Goal: Check status: Check status

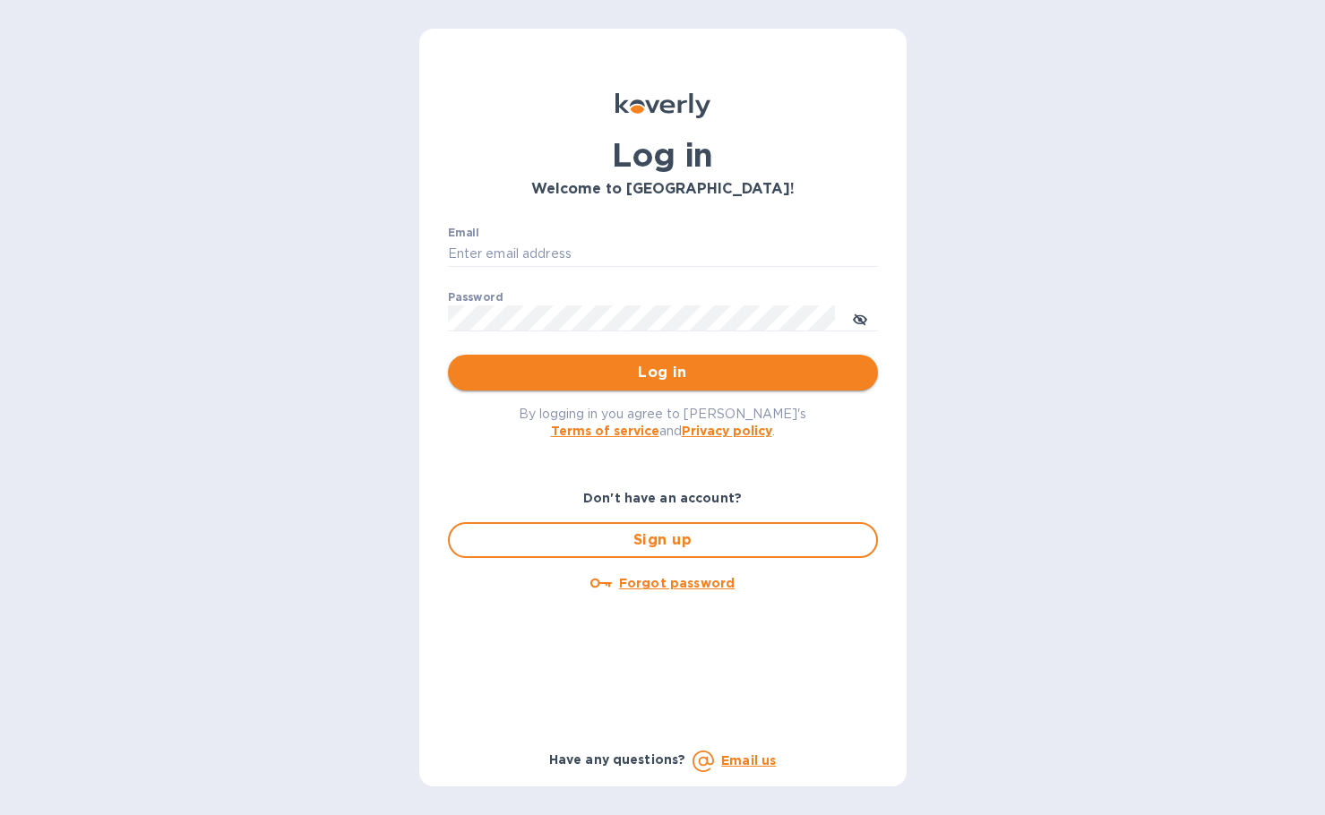
type input "bryanna@swisslink.com"
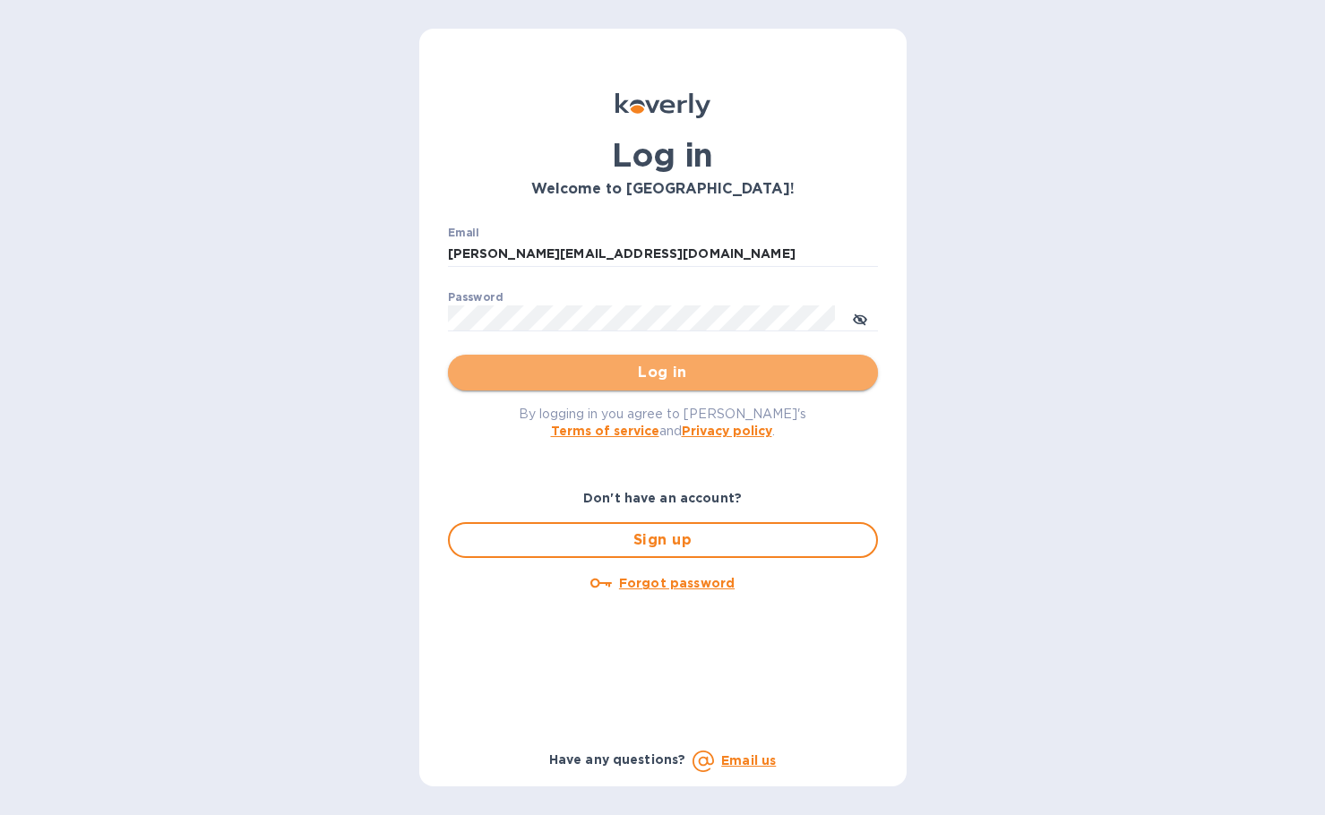
click at [556, 365] on span "Log in" at bounding box center [662, 373] width 401 height 22
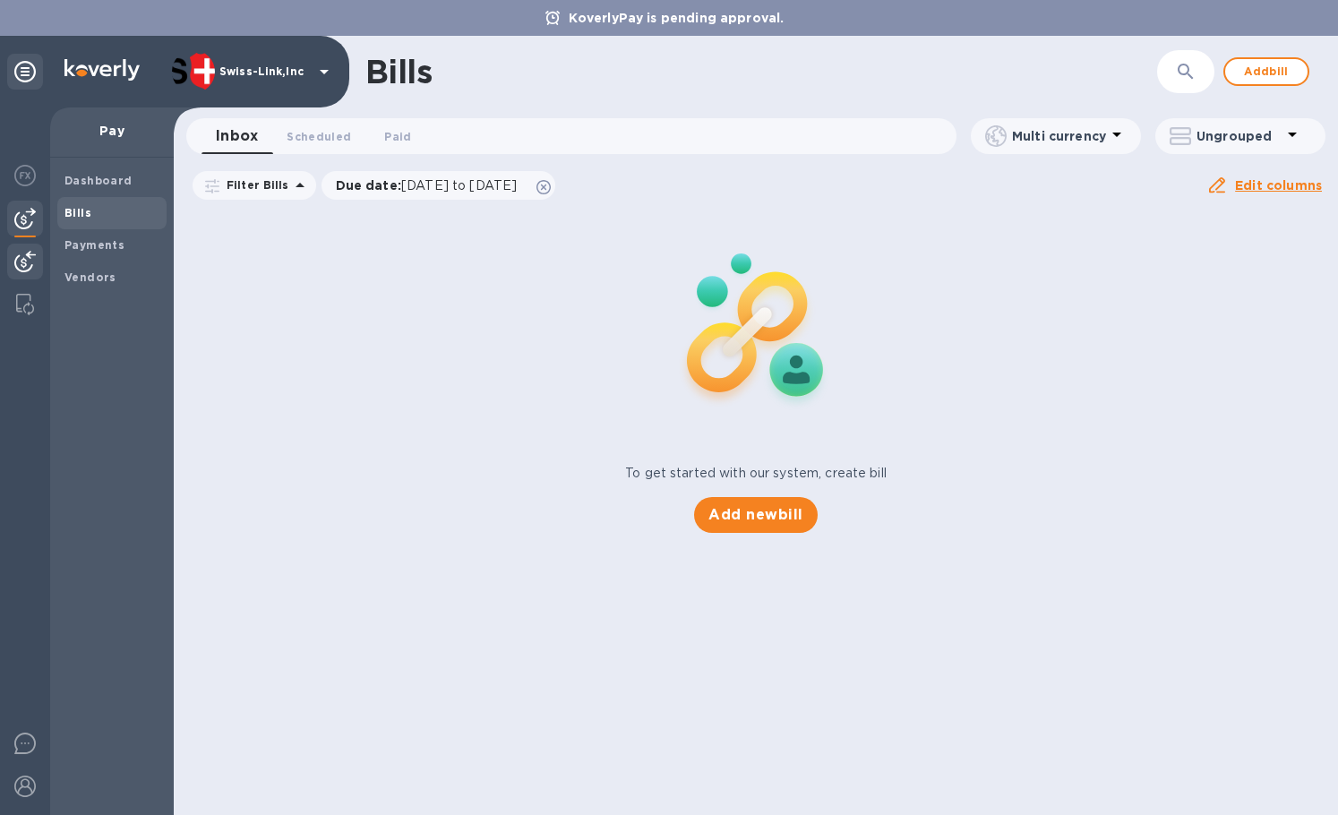
click at [20, 253] on img at bounding box center [25, 262] width 22 height 22
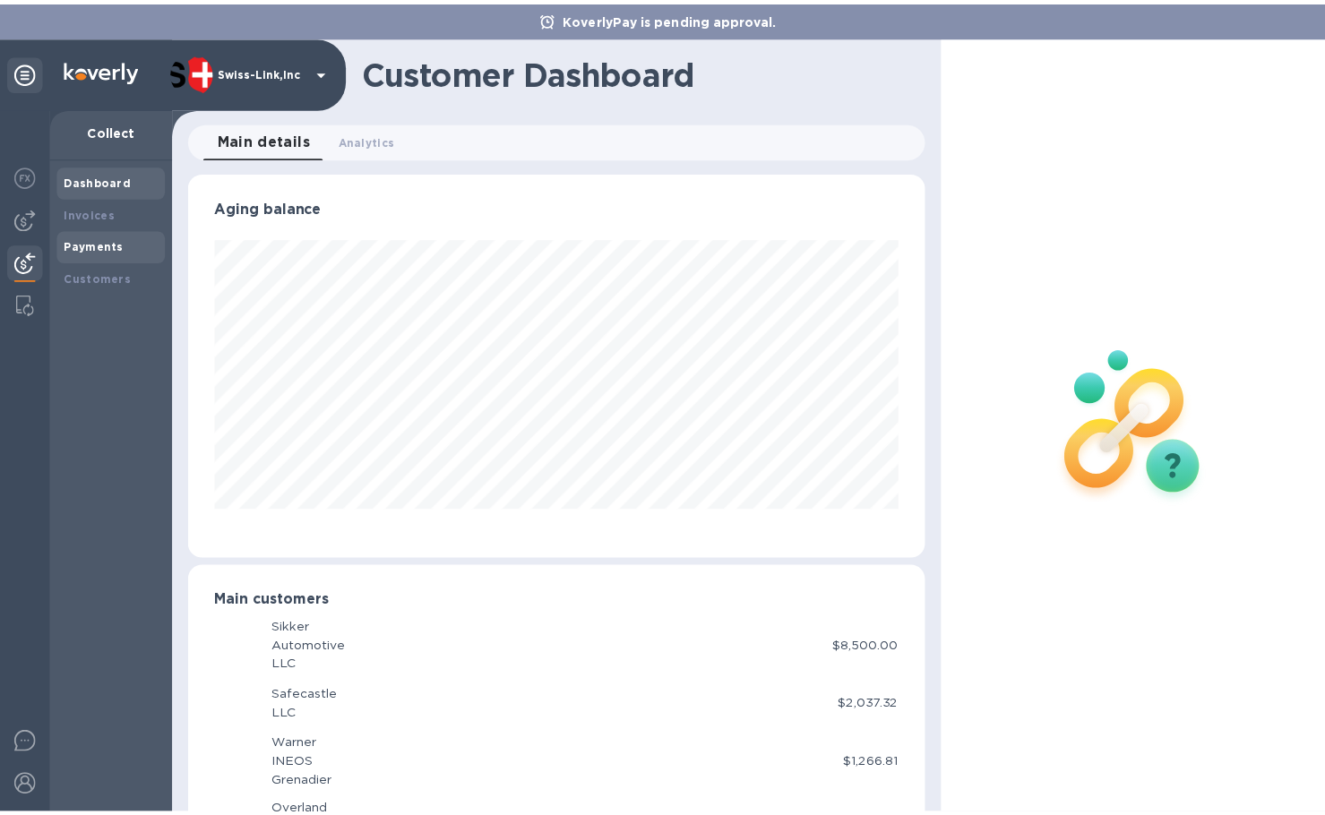
scroll to position [895515, 895164]
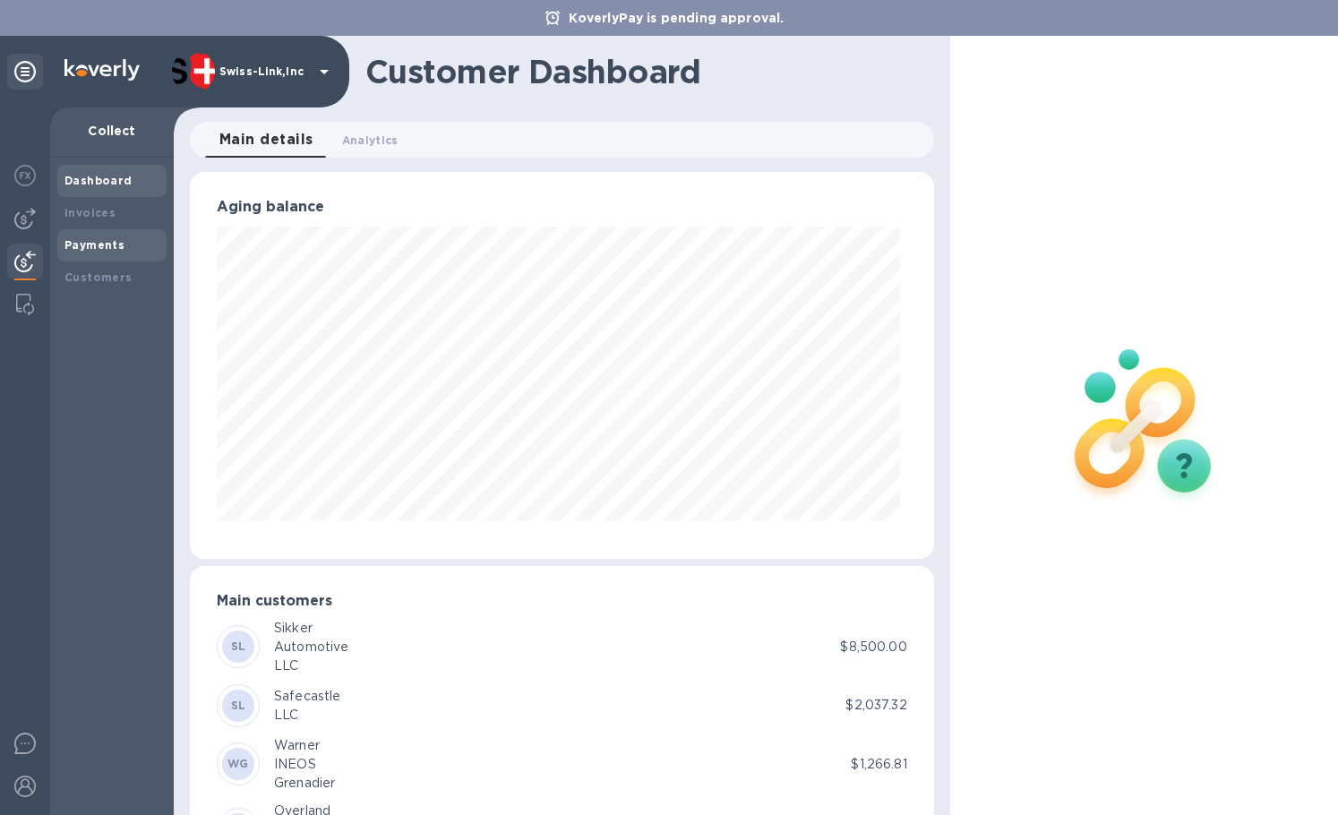
click at [103, 256] on div "Payments" at bounding box center [111, 245] width 109 height 32
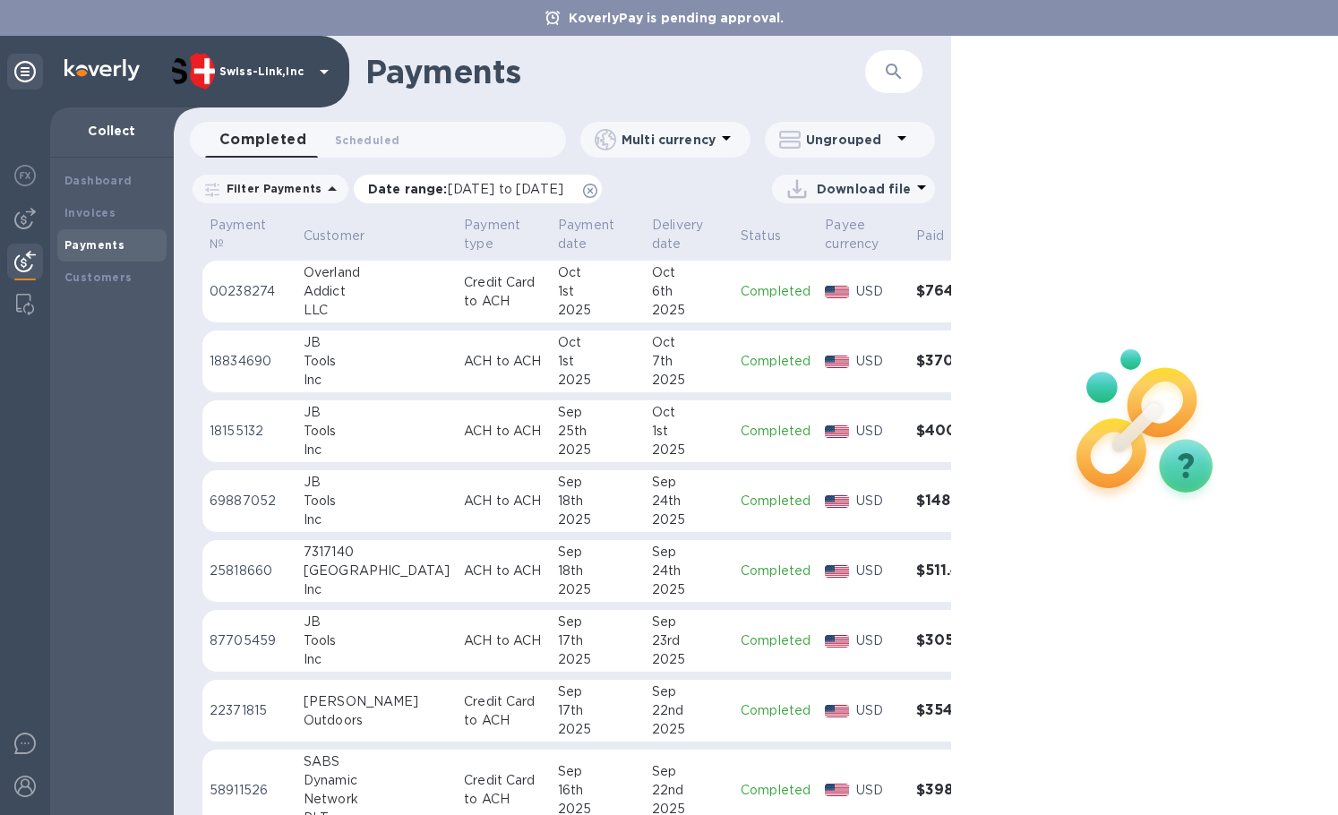
click at [598, 193] on icon at bounding box center [590, 191] width 14 height 14
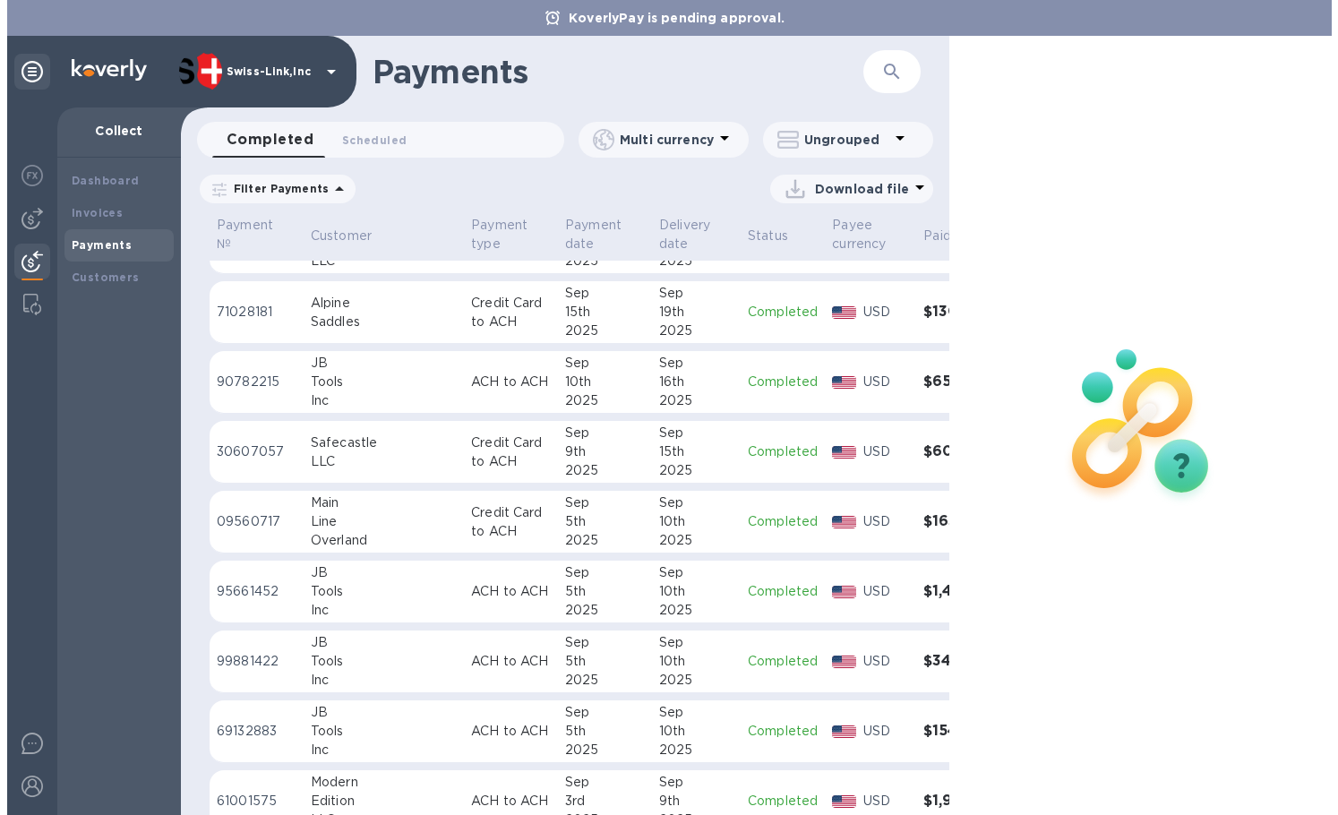
scroll to position [717, 0]
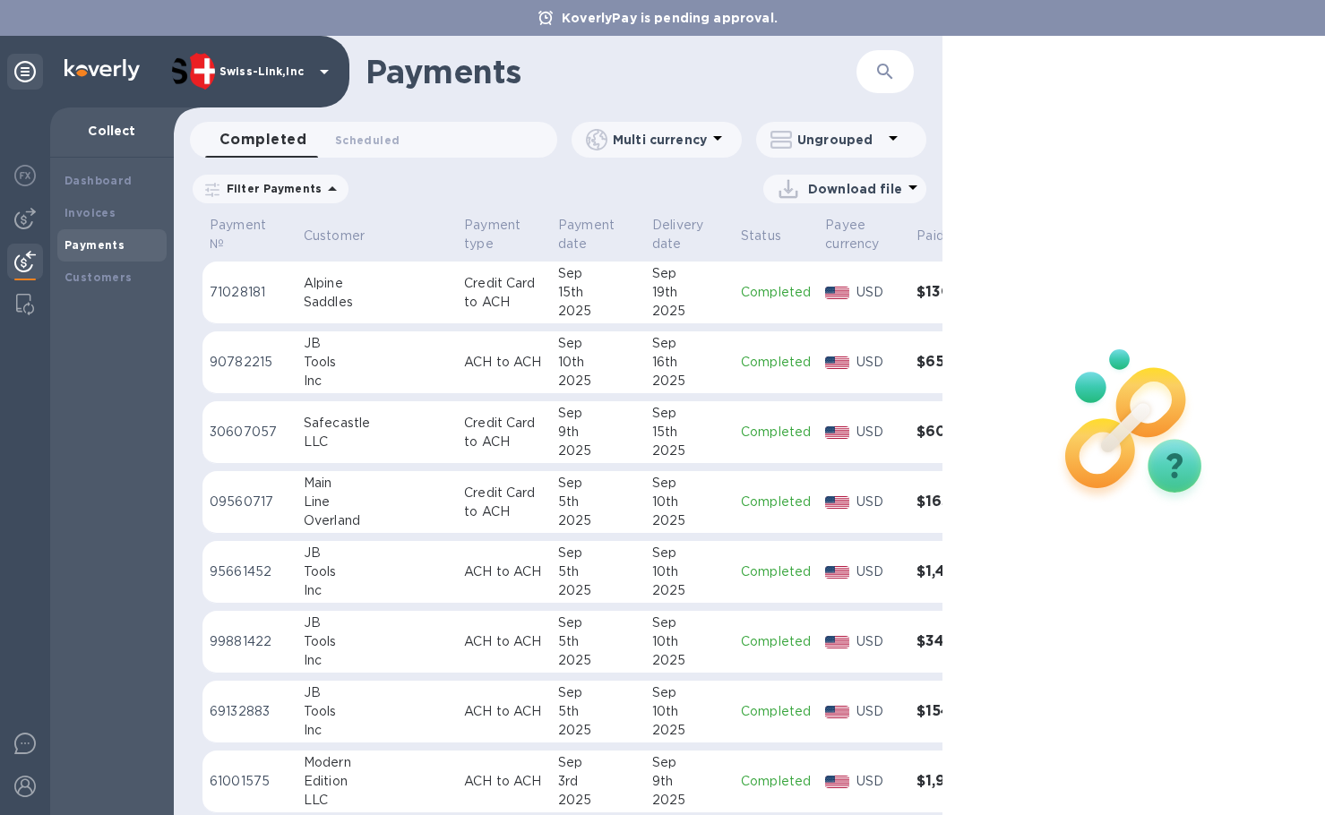
click at [367, 509] on div "Line" at bounding box center [377, 502] width 146 height 19
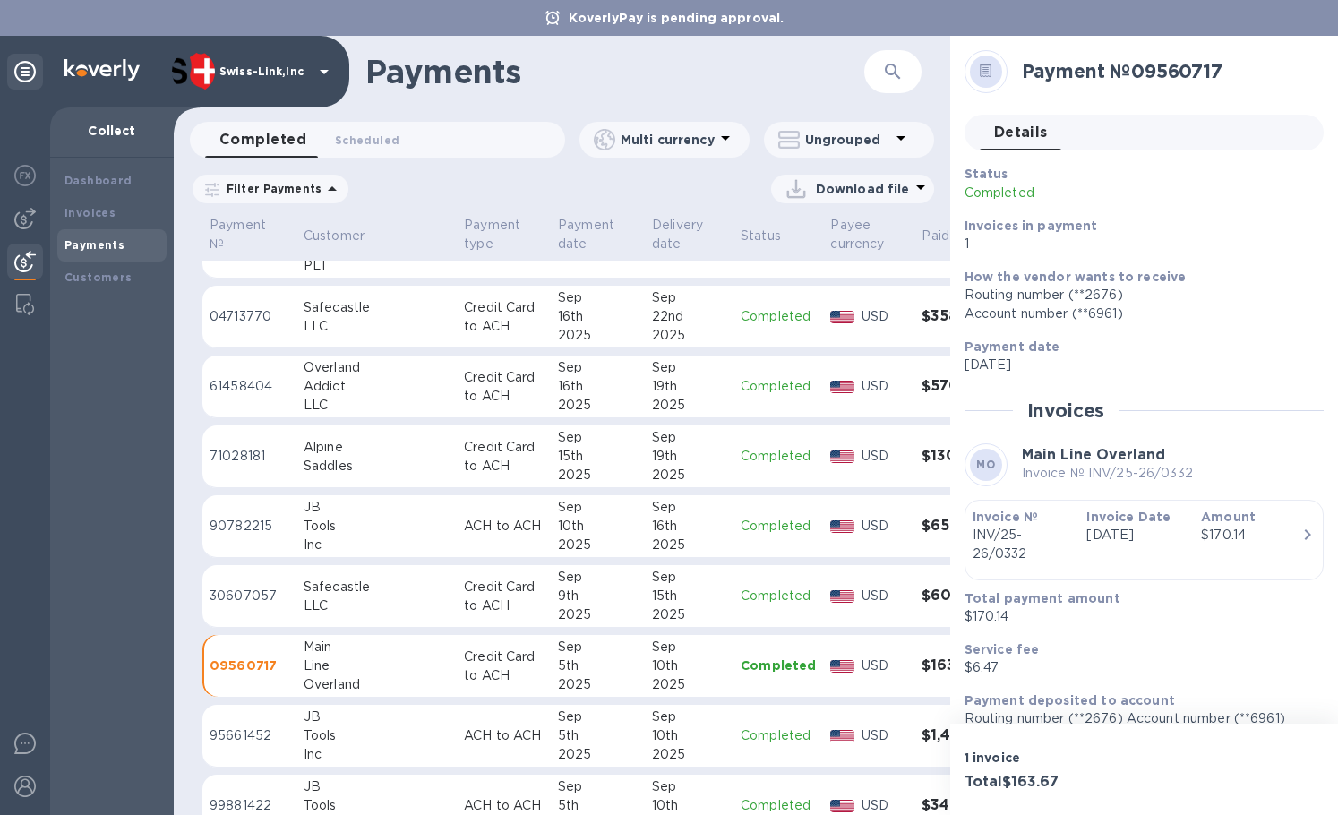
scroll to position [538, 0]
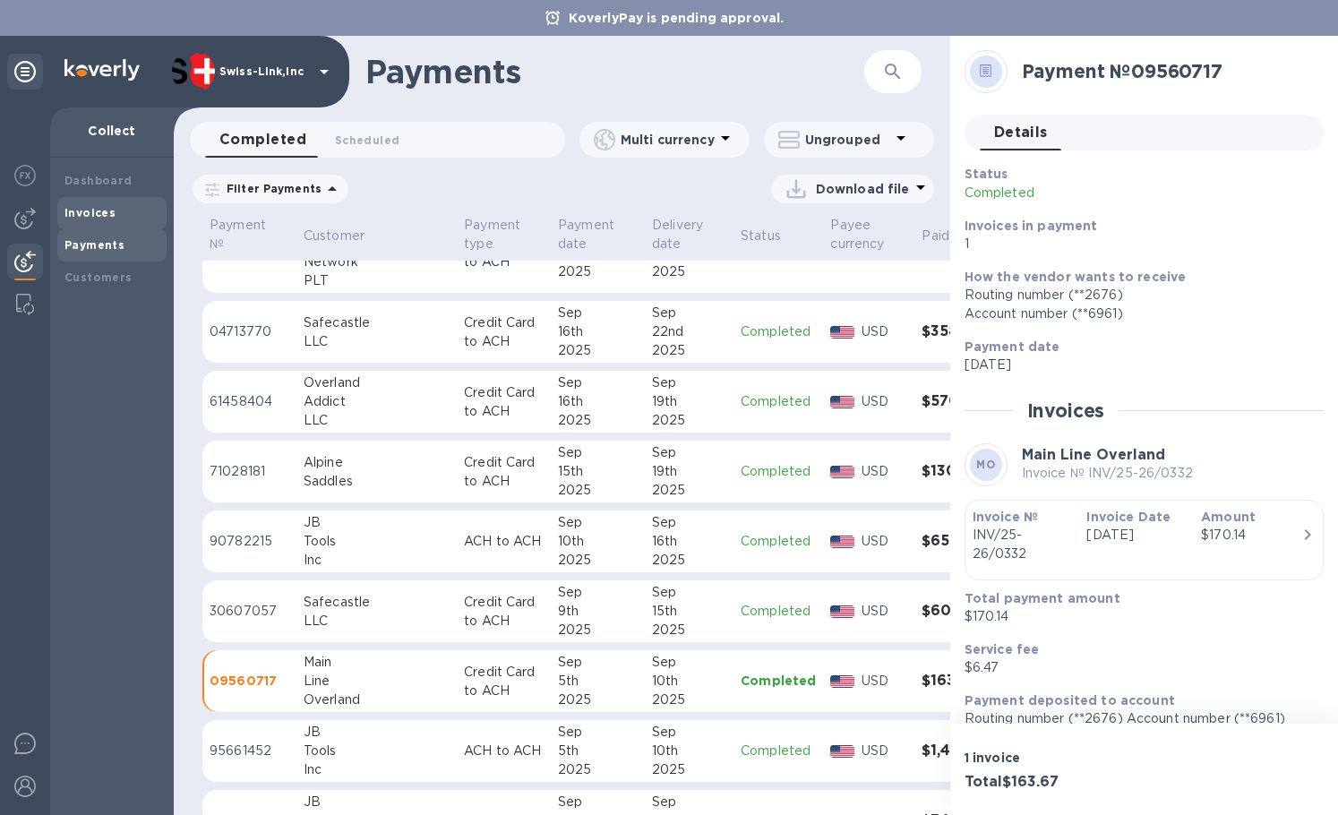
click at [100, 218] on b "Invoices" at bounding box center [90, 212] width 51 height 13
